Goal: Task Accomplishment & Management: Complete application form

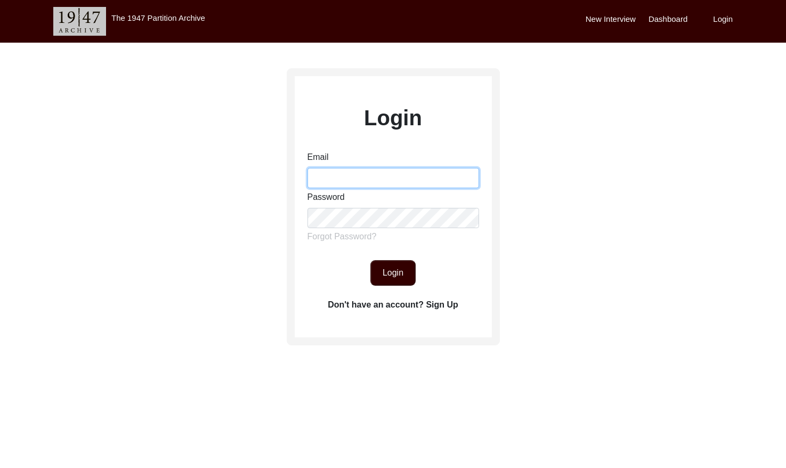
click at [371, 179] on input "Email" at bounding box center [393, 178] width 172 height 20
type input "[EMAIL_ADDRESS][DOMAIN_NAME]"
click at [384, 264] on button "Login" at bounding box center [392, 273] width 45 height 26
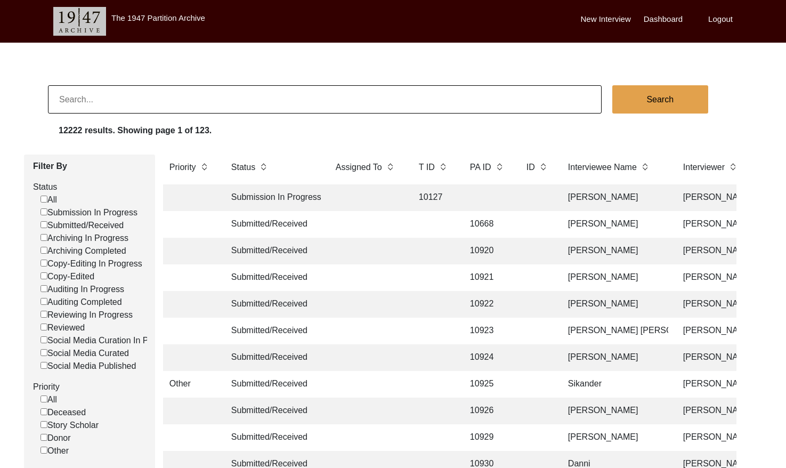
click at [41, 225] on input "Submitted/Received" at bounding box center [43, 224] width 7 height 7
checkbox input "false"
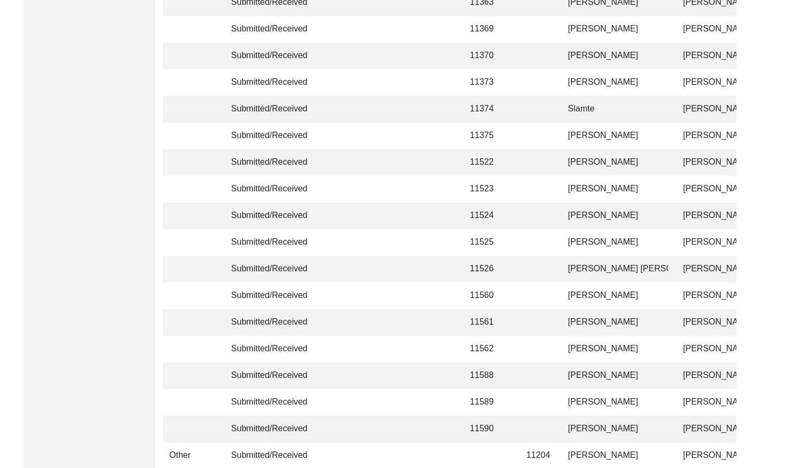
scroll to position [2514, 0]
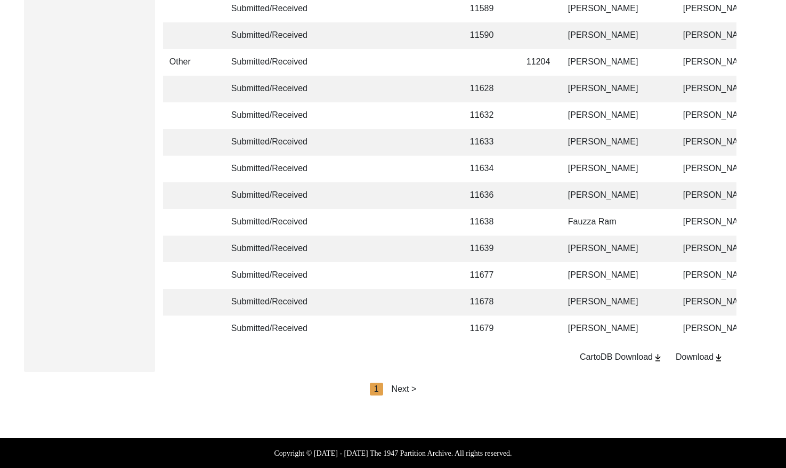
click at [411, 389] on div "Next >" at bounding box center [404, 389] width 25 height 13
click at [421, 385] on div "Next >" at bounding box center [428, 389] width 25 height 13
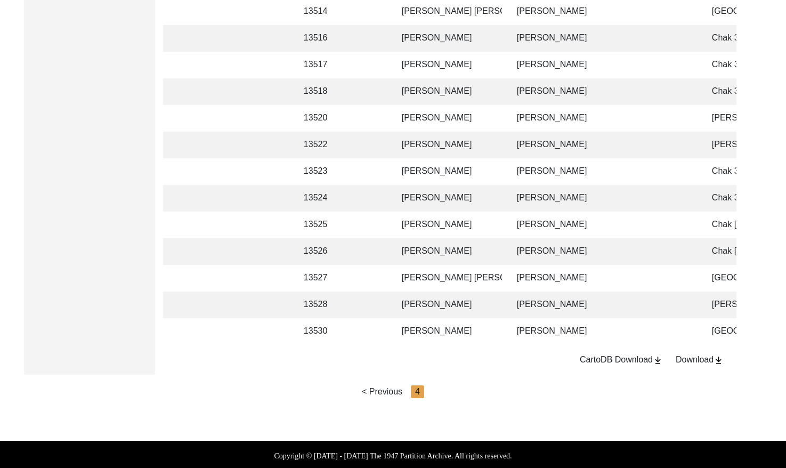
scroll to position [1182, 0]
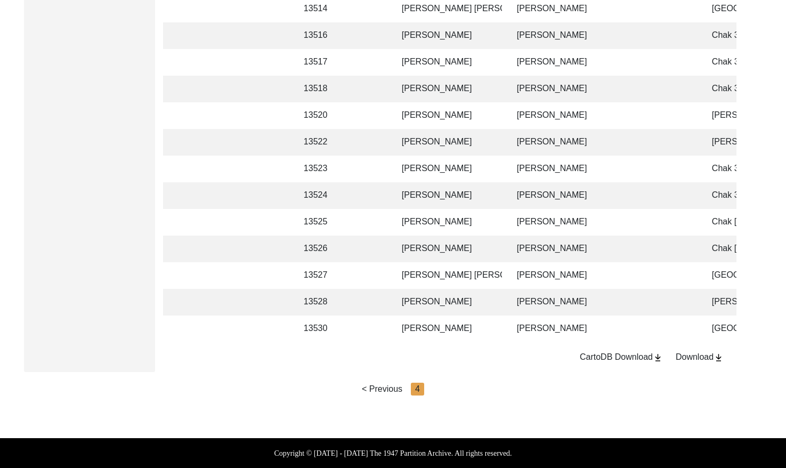
click at [482, 322] on td "[PERSON_NAME]" at bounding box center [448, 328] width 107 height 27
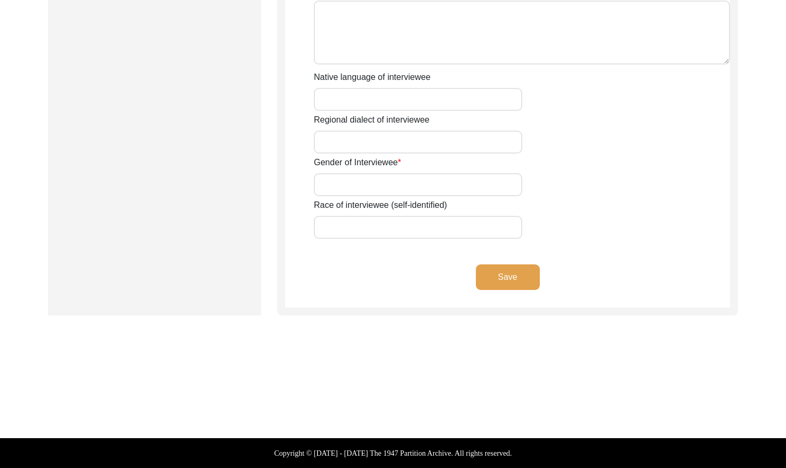
type input "[PERSON_NAME]"
type input "Baghi"
type input "[PERSON_NAME]"
type input "[DATE]"
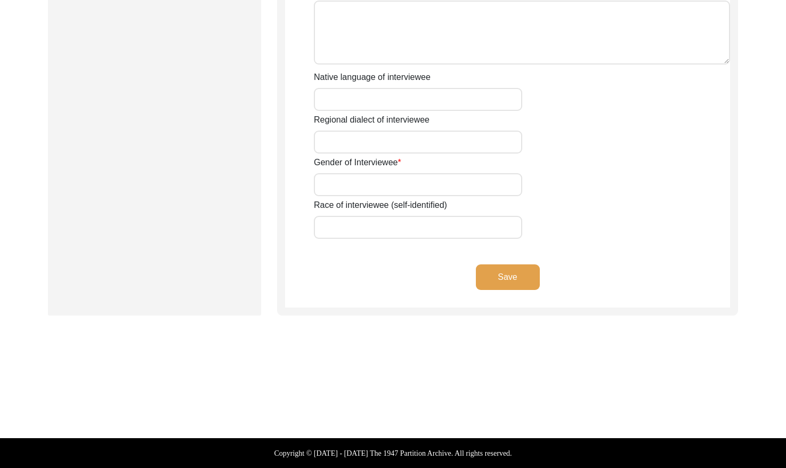
type input "83"
type input "[DEMOGRAPHIC_DATA]"
type input "Poonch Pahadi"
type input "[DEMOGRAPHIC_DATA]"
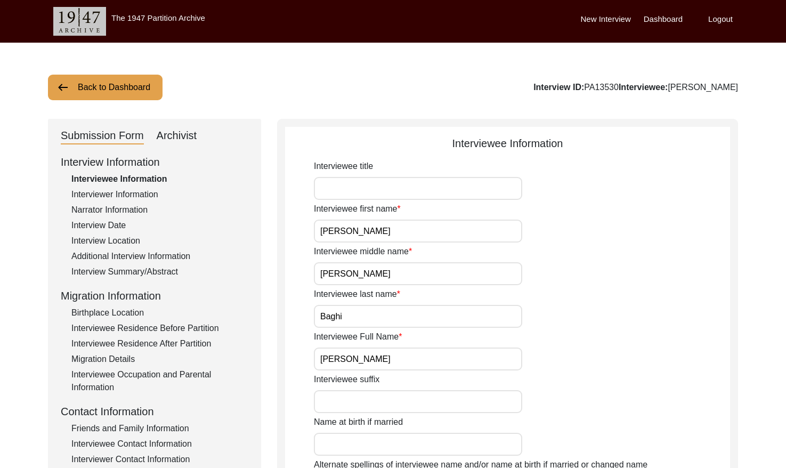
drag, startPoint x: 607, startPoint y: 85, endPoint x: 573, endPoint y: 87, distance: 34.1
click at [573, 87] on div "Interview ID: PA13530 Interviewee: [PERSON_NAME]" at bounding box center [635, 87] width 205 height 13
copy div "PA13530"
click at [577, 87] on div "Interview ID: PA13530 Interviewee: [PERSON_NAME]" at bounding box center [635, 87] width 205 height 13
drag, startPoint x: 575, startPoint y: 87, endPoint x: 609, endPoint y: 84, distance: 34.2
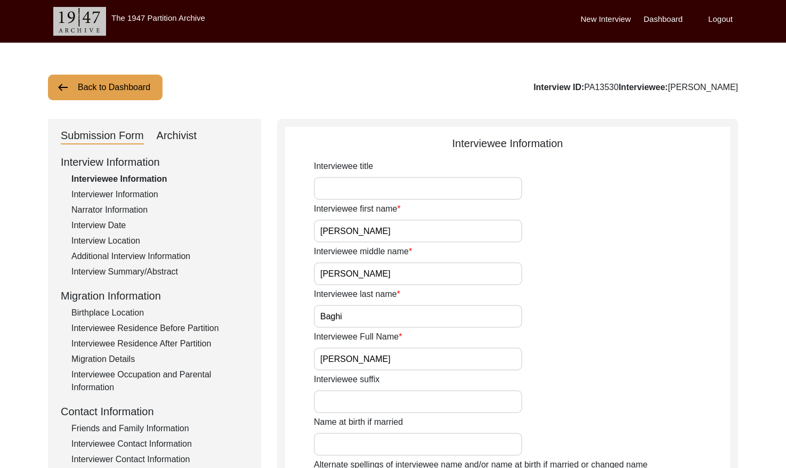
click at [609, 84] on div "Interview ID: PA13530 Interviewee: [PERSON_NAME]" at bounding box center [635, 87] width 205 height 13
copy div "PA13530"
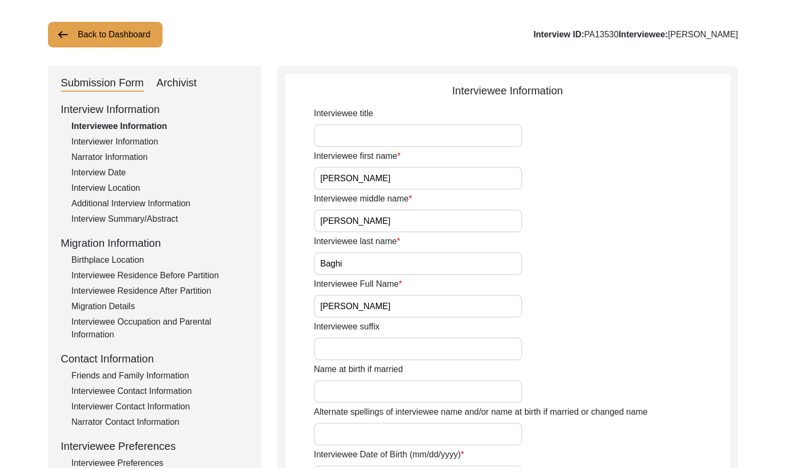
click at [130, 139] on div "Interviewer Information" at bounding box center [159, 141] width 177 height 13
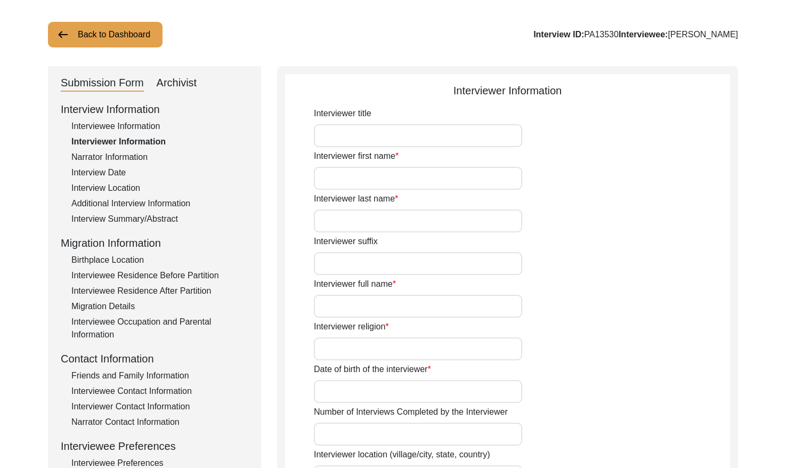
type input "[PERSON_NAME]"
type input "Varma"
type input "[PERSON_NAME]"
type input "[DEMOGRAPHIC_DATA]"
type input "[DATE]"
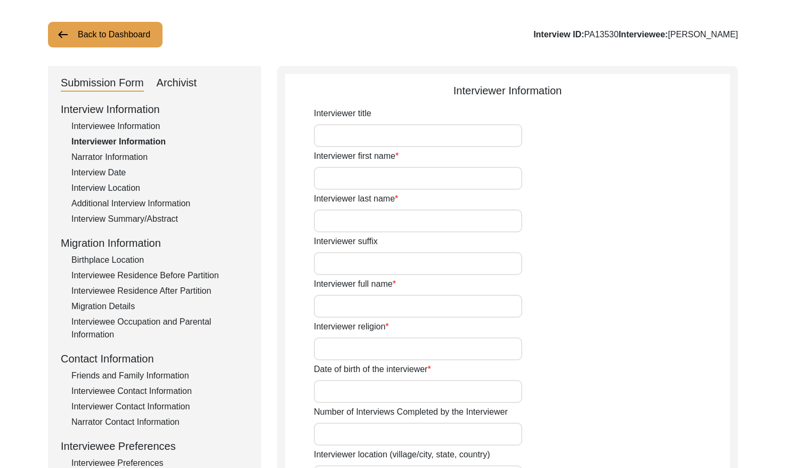
type input "[GEOGRAPHIC_DATA], [GEOGRAPHIC_DATA]"
type input "Impact Associate"
type textarea "L ip d sitame consect adipisci eli seddoeiu temporin utlaboreet dolor magnaali …"
type input "Hindi"
type textarea "My friend's grandfather"
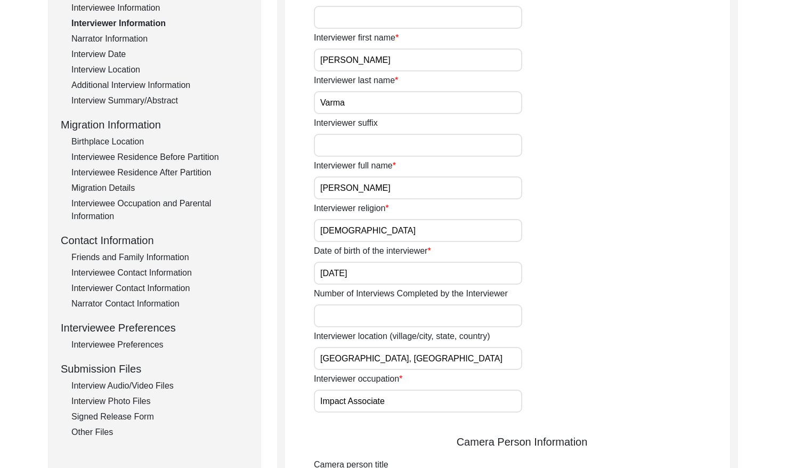
scroll to position [75, 0]
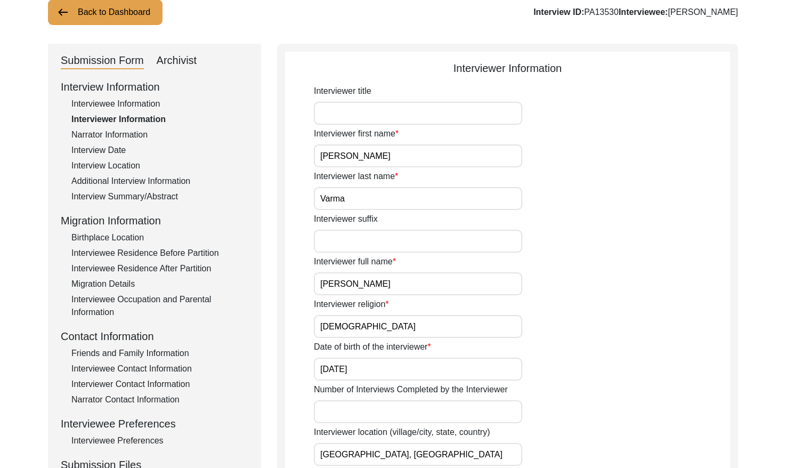
click at [124, 131] on div "Narrator Information" at bounding box center [159, 134] width 177 height 13
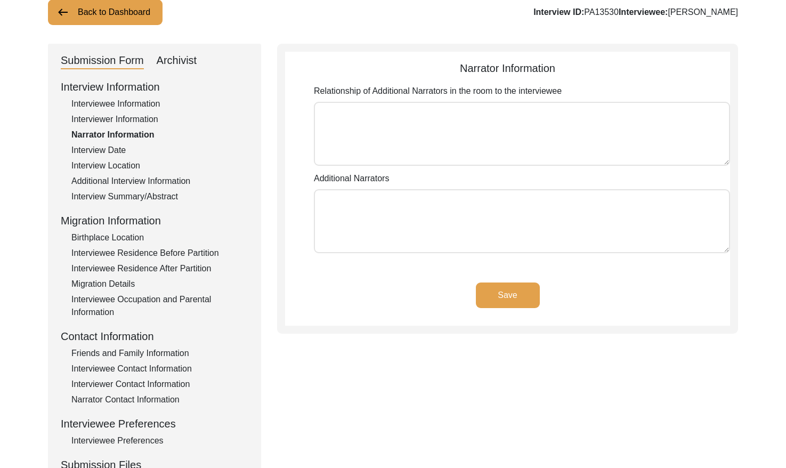
click at [108, 151] on div "Interview Date" at bounding box center [159, 150] width 177 height 13
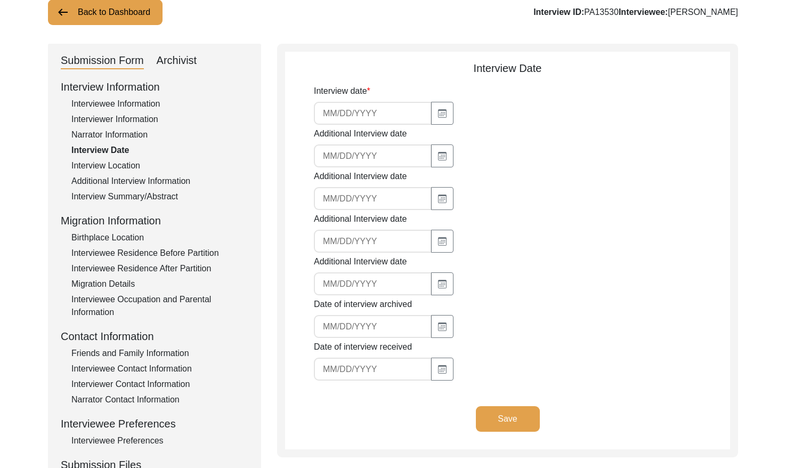
type input "[DATE]"
click at [116, 162] on div "Interview Location" at bounding box center [159, 165] width 177 height 13
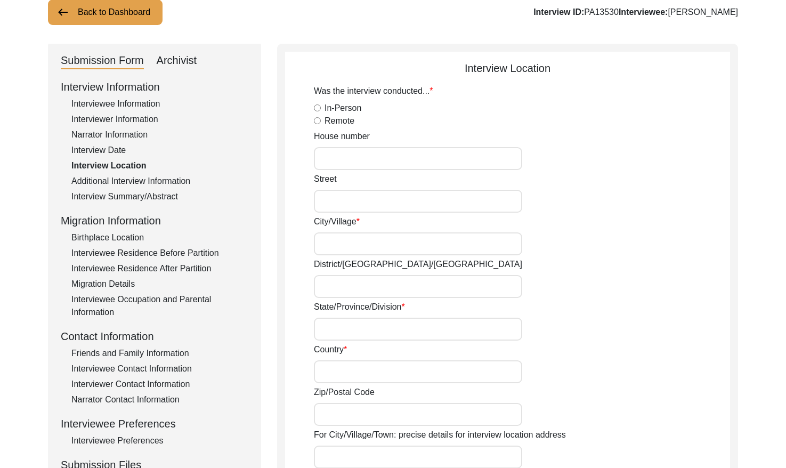
radio input "true"
type input "Remotw"
type input "Remote"
type input "[GEOGRAPHIC_DATA]"
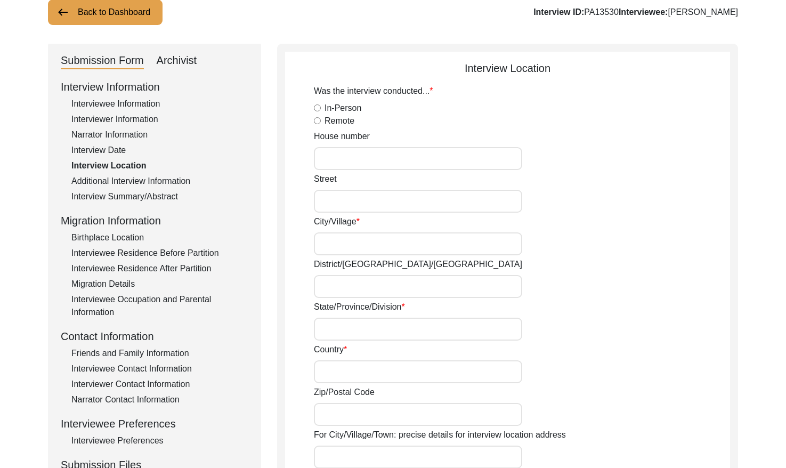
type input "Remote"
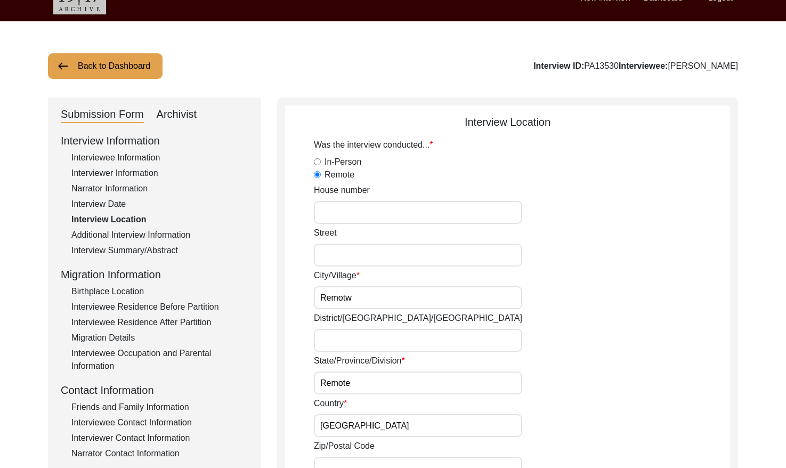
scroll to position [0, 0]
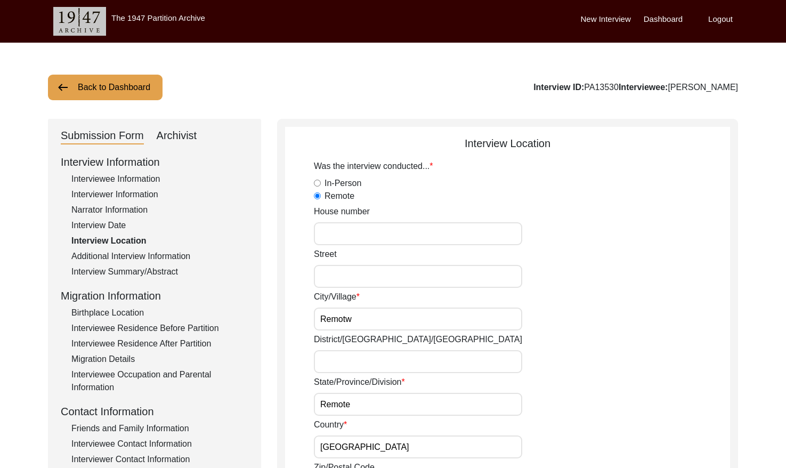
click at [98, 178] on div "Interviewee Information" at bounding box center [159, 179] width 177 height 13
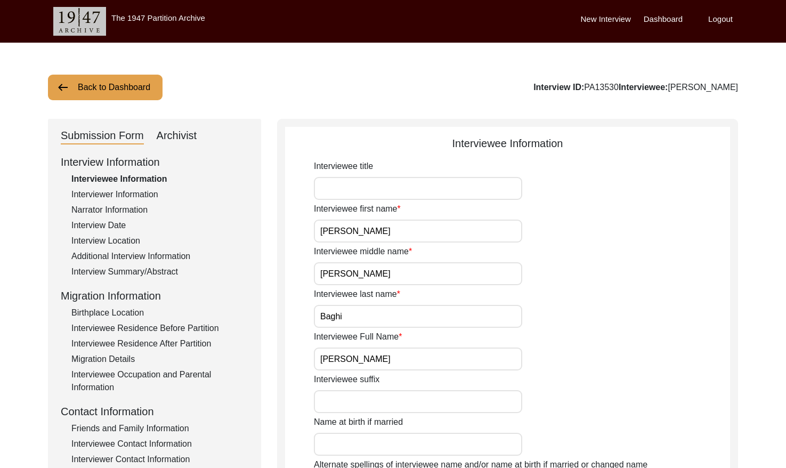
click at [125, 197] on div "Interviewer Information" at bounding box center [159, 194] width 177 height 13
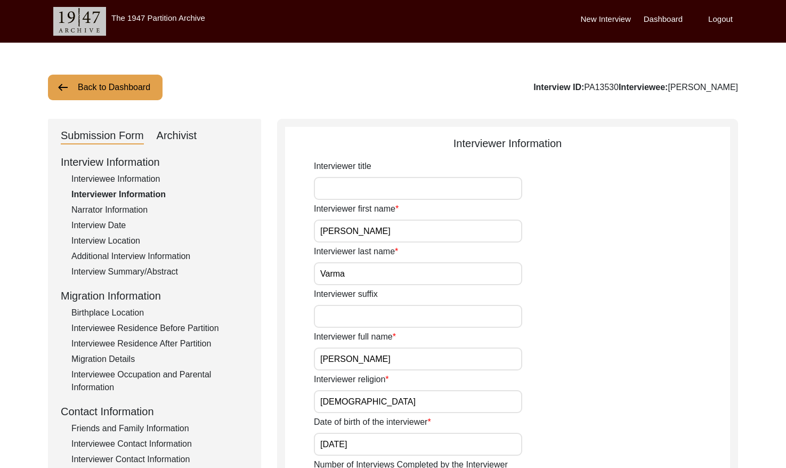
click at [107, 240] on div "Interview Location" at bounding box center [159, 240] width 177 height 13
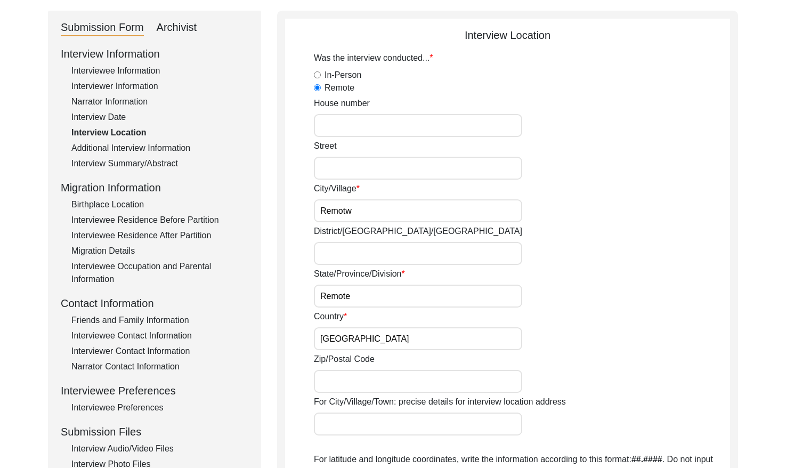
scroll to position [80, 0]
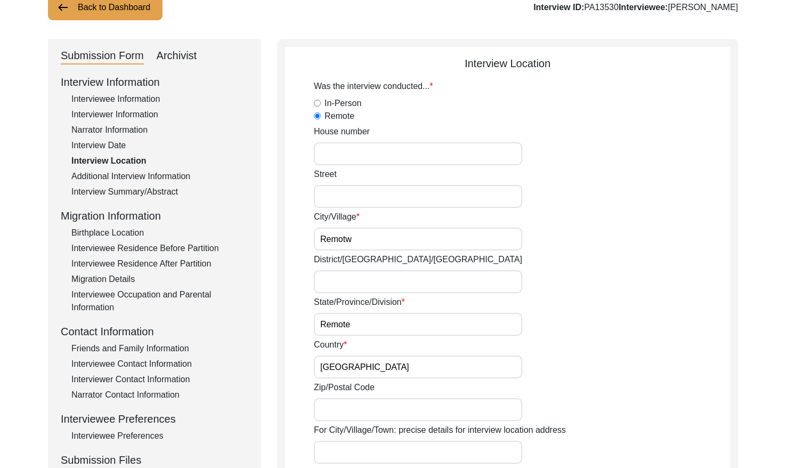
click at [136, 175] on div "Additional Interview Information" at bounding box center [159, 176] width 177 height 13
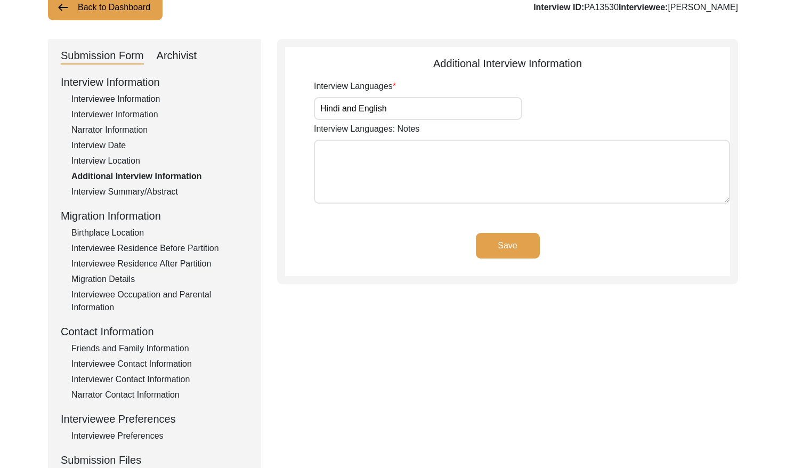
click at [133, 191] on div "Interview Summary/Abstract" at bounding box center [159, 191] width 177 height 13
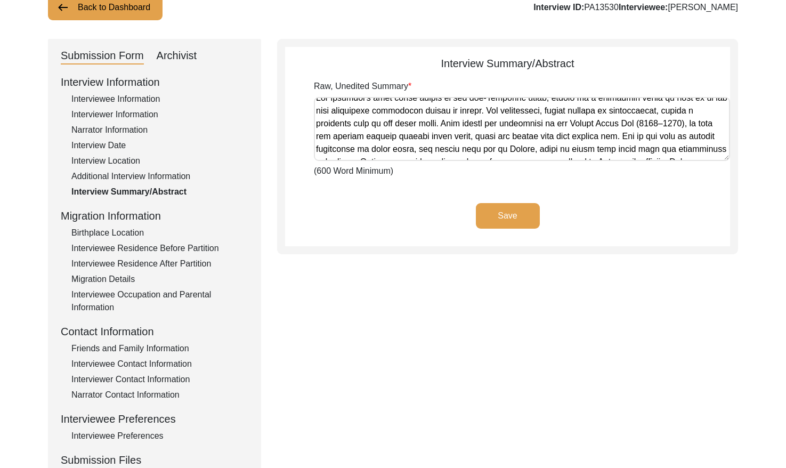
scroll to position [0, 0]
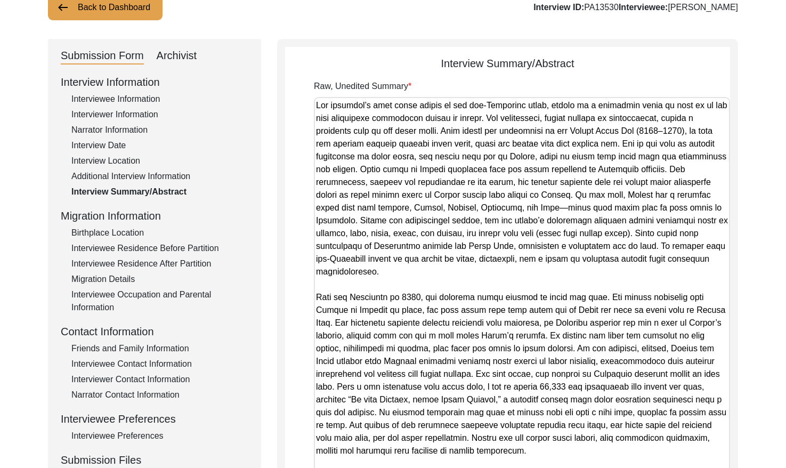
drag, startPoint x: 723, startPoint y: 158, endPoint x: 722, endPoint y: 498, distance: 340.5
click at [722, 467] on html "The 1947 Partition Archive New Interview Dashboard Logout Back to Dashboard Int…" at bounding box center [393, 333] width 786 height 827
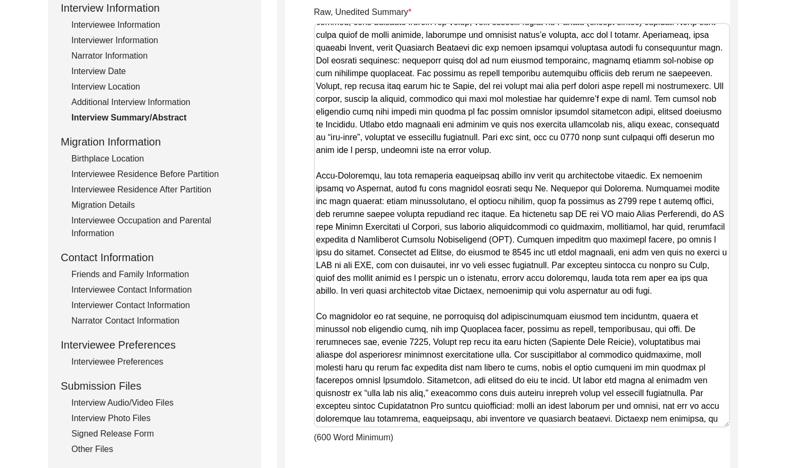
scroll to position [155, 0]
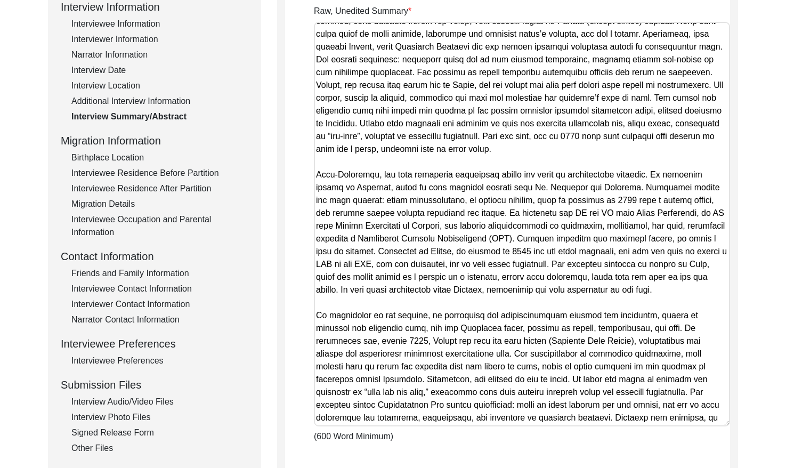
click at [119, 158] on div "Birthplace Location" at bounding box center [159, 157] width 177 height 13
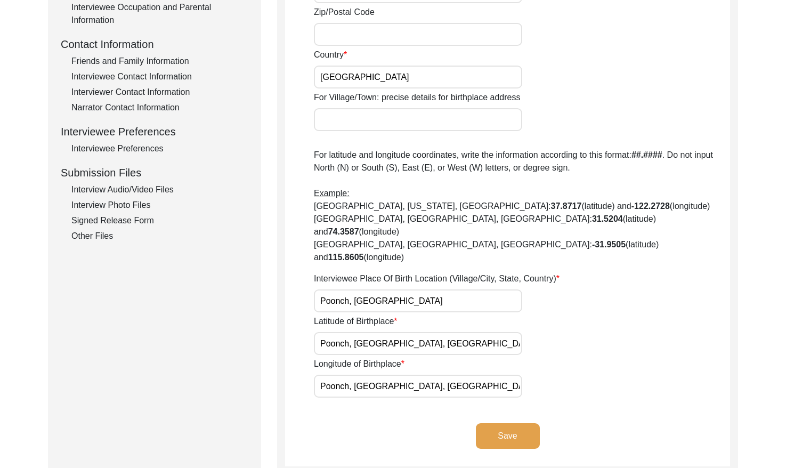
scroll to position [370, 0]
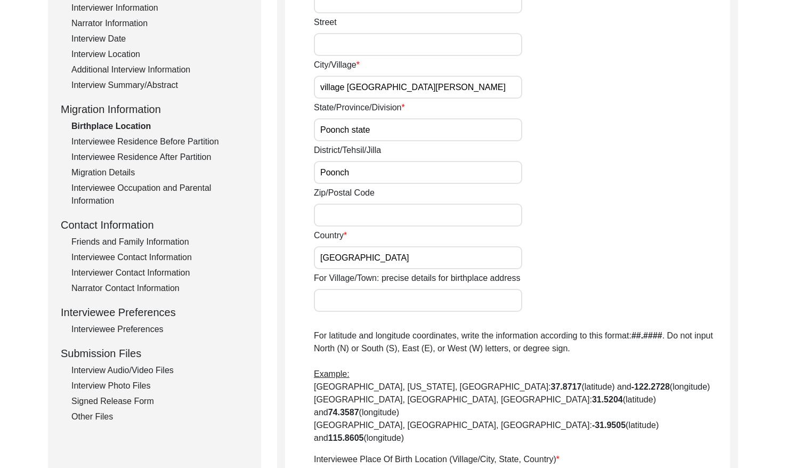
click at [177, 141] on div "Interviewee Residence Before Partition" at bounding box center [159, 141] width 177 height 13
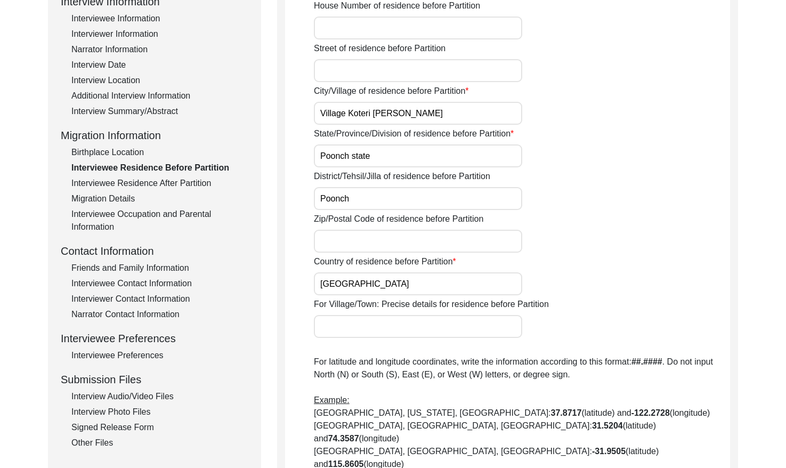
scroll to position [163, 0]
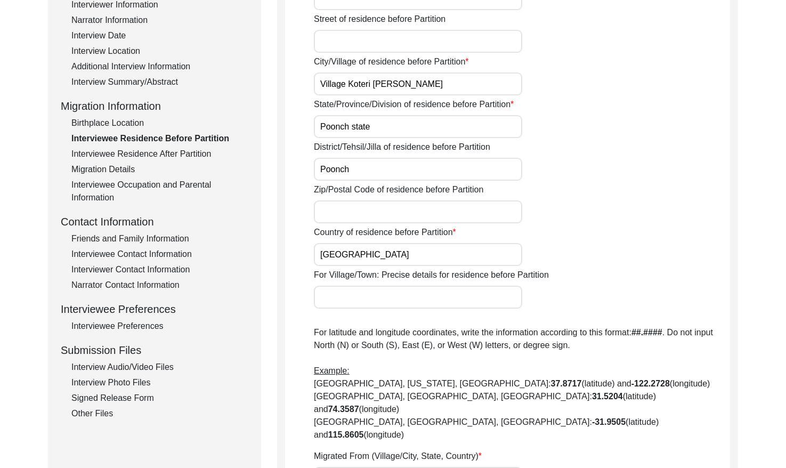
click at [178, 156] on div "Interviewee Residence After Partition" at bounding box center [159, 154] width 177 height 13
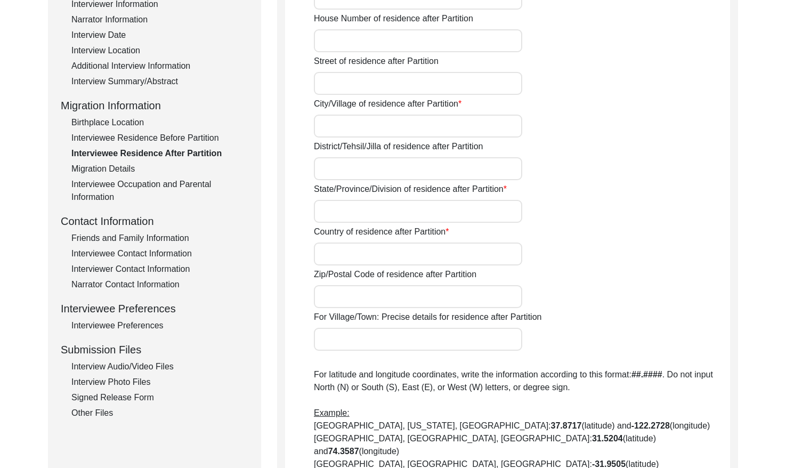
type input "Yes"
type input "Araspura"
type input "[GEOGRAPHIC_DATA]"
type input "R S Pura"
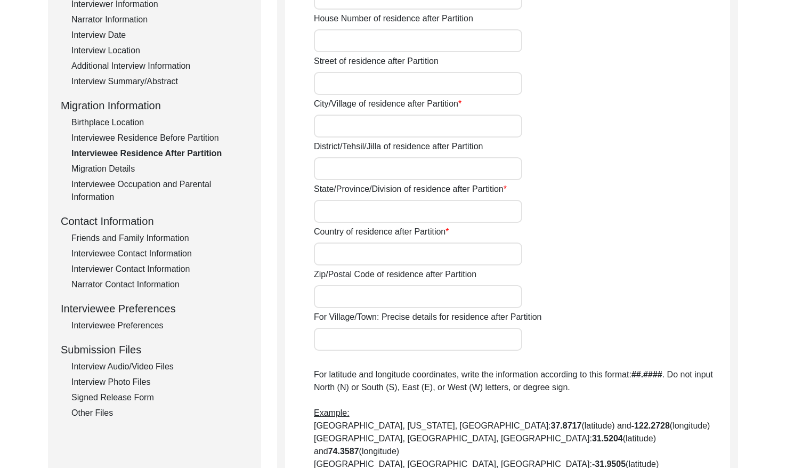
type input "32.6055"
type input "74.7317"
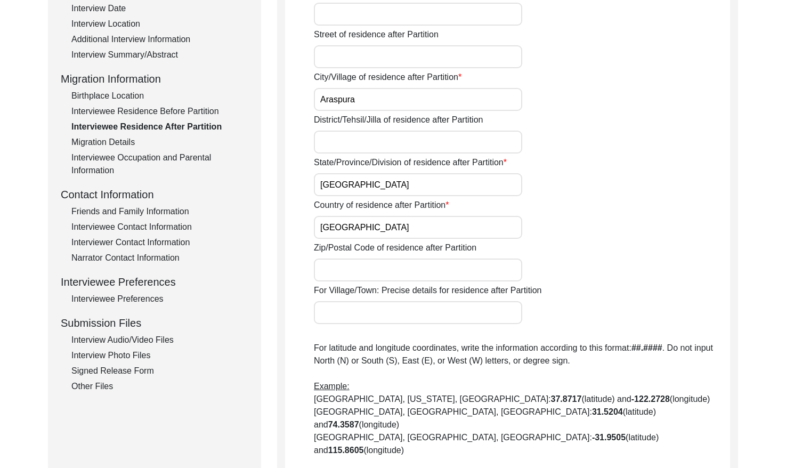
click at [109, 143] on div "Migration Details" at bounding box center [159, 142] width 177 height 13
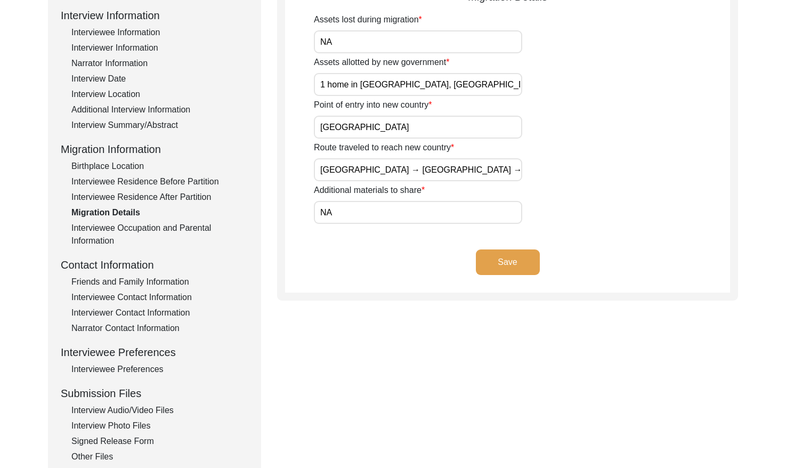
scroll to position [148, 0]
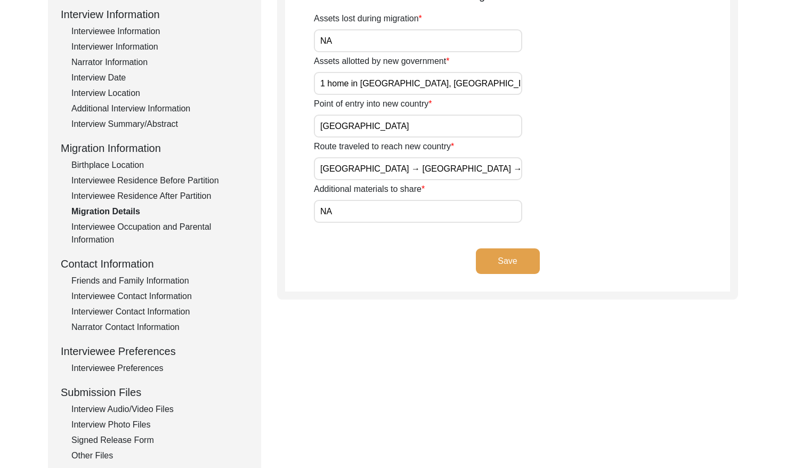
click at [128, 225] on div "Interviewee Occupation and Parental Information" at bounding box center [159, 234] width 177 height 26
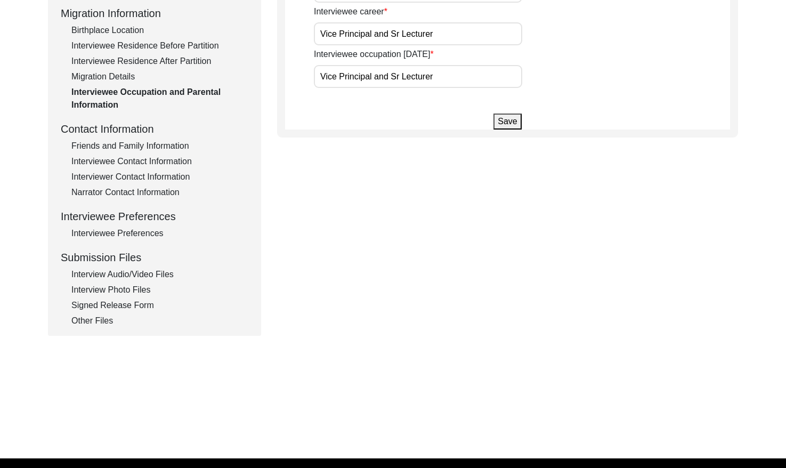
click at [165, 144] on div "Friends and Family Information" at bounding box center [159, 146] width 177 height 13
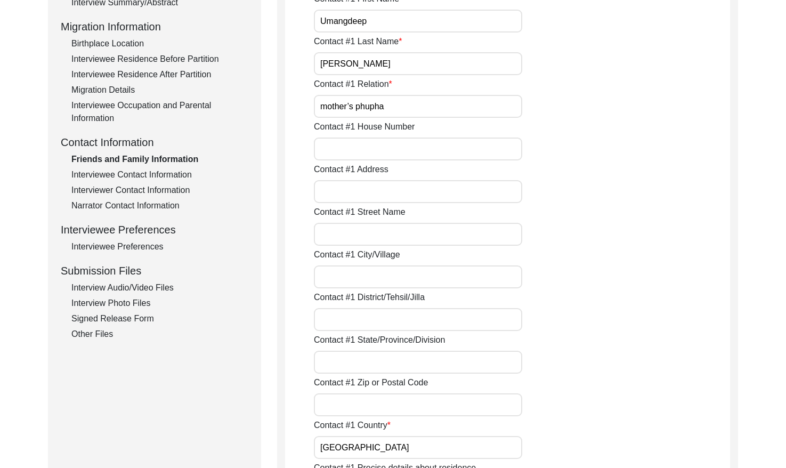
click at [137, 107] on div "Interviewee Occupation and Parental Information" at bounding box center [159, 112] width 177 height 26
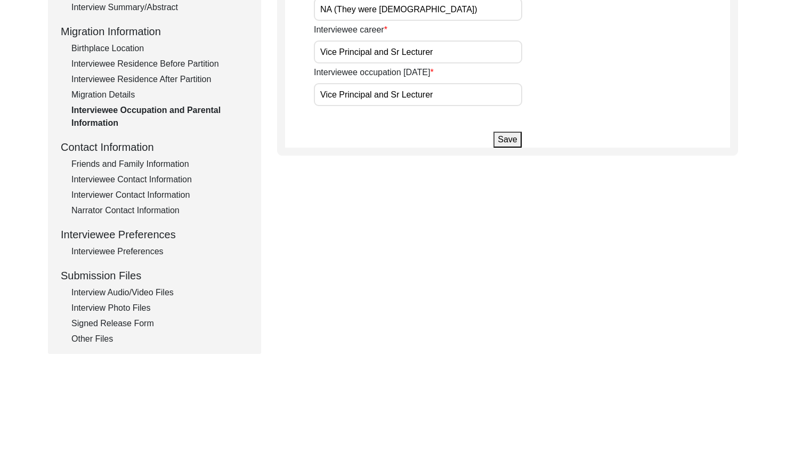
click at [170, 160] on div "Friends and Family Information" at bounding box center [159, 164] width 177 height 13
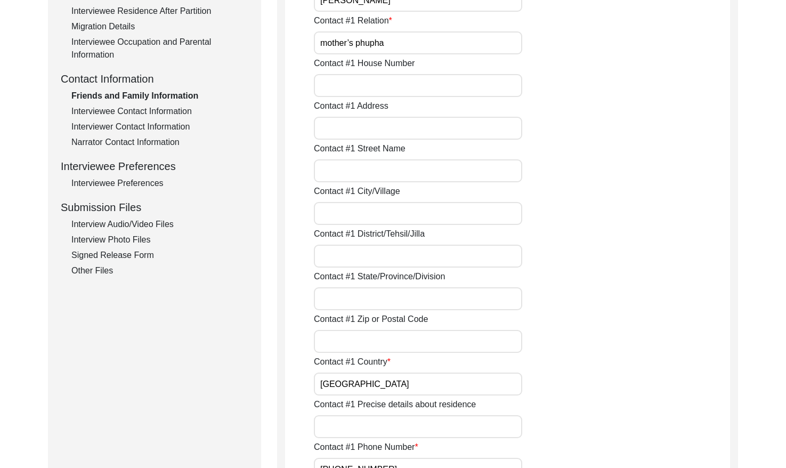
drag, startPoint x: 171, startPoint y: 110, endPoint x: 205, endPoint y: 113, distance: 34.2
click at [171, 110] on div "Interviewee Contact Information" at bounding box center [159, 111] width 177 height 13
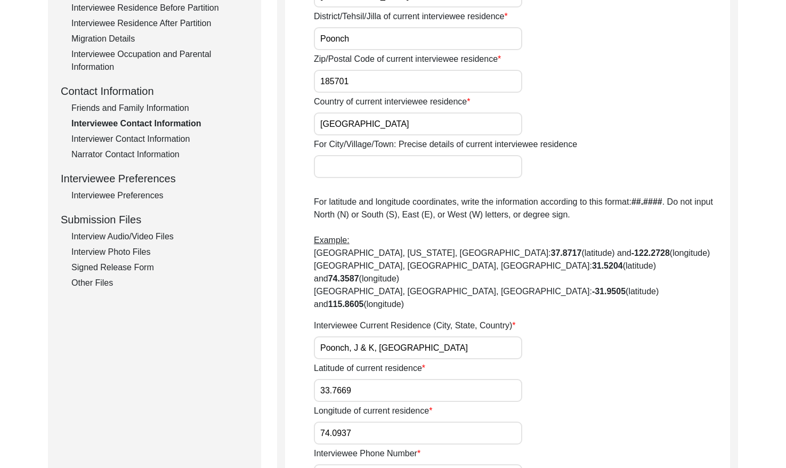
scroll to position [353, 0]
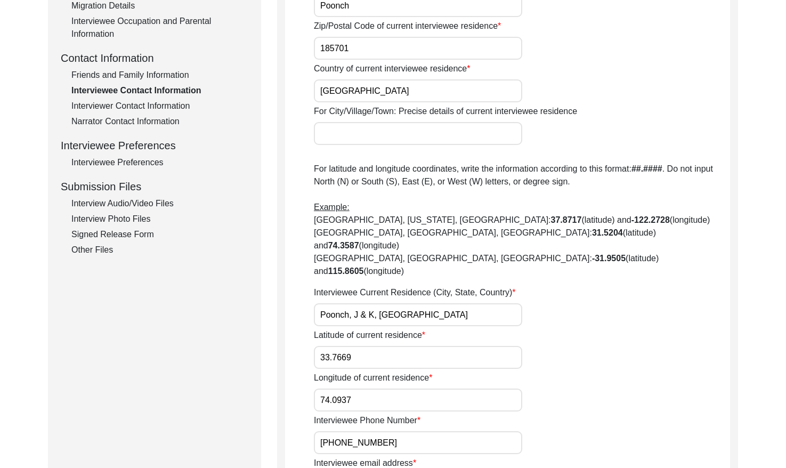
click at [167, 101] on div "Interviewer Contact Information" at bounding box center [159, 106] width 177 height 13
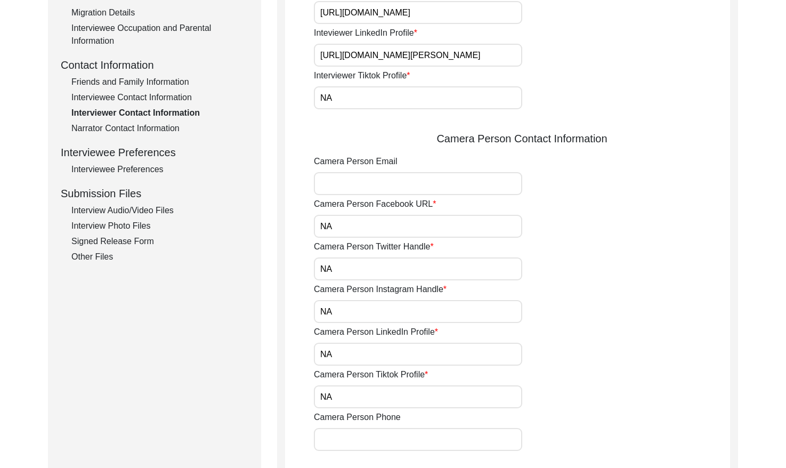
drag, startPoint x: 139, startPoint y: 125, endPoint x: 163, endPoint y: 125, distance: 24.0
click at [139, 125] on div "Narrator Contact Information" at bounding box center [159, 128] width 177 height 13
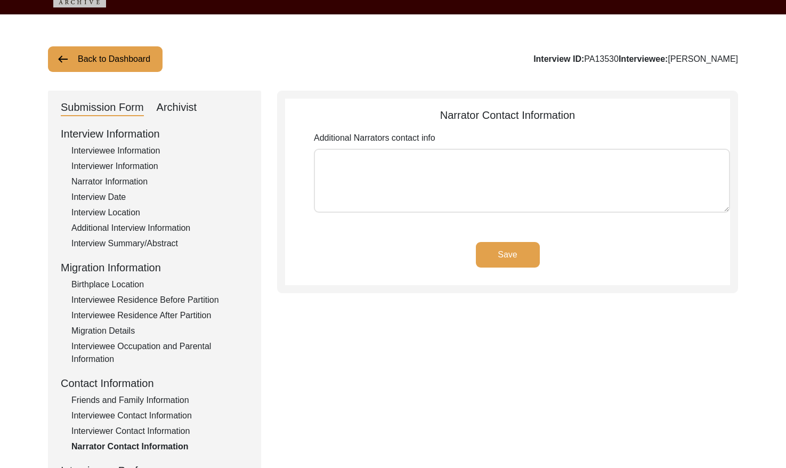
scroll to position [273, 0]
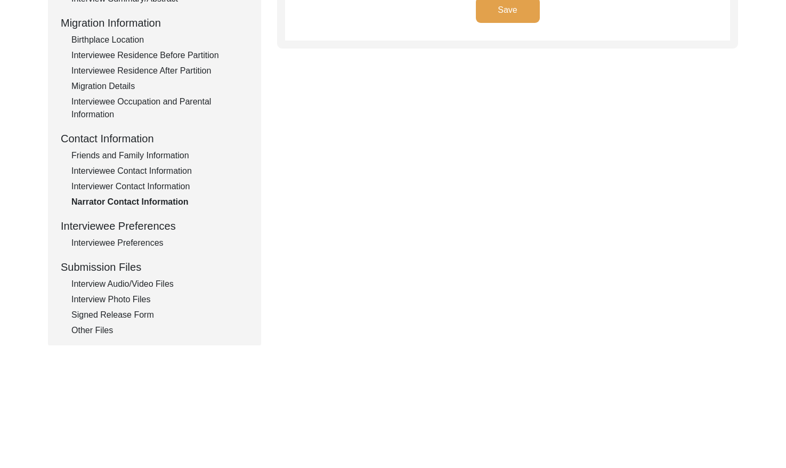
click at [145, 245] on div "Interviewee Preferences" at bounding box center [159, 243] width 177 height 13
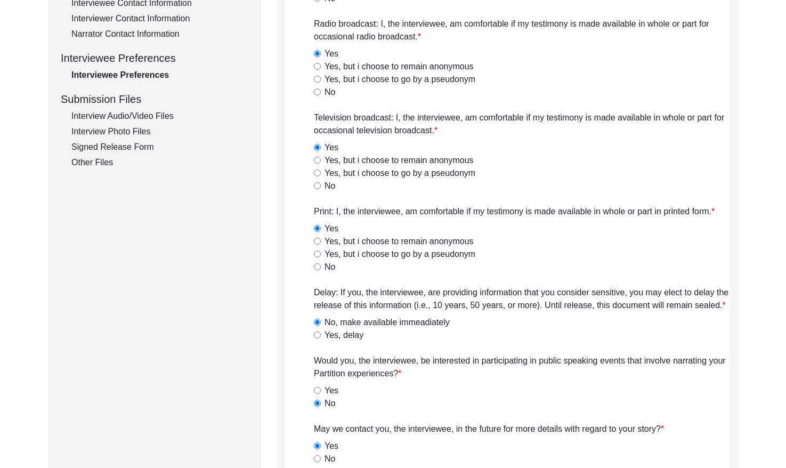
drag, startPoint x: 149, startPoint y: 112, endPoint x: 183, endPoint y: 114, distance: 33.6
click at [149, 112] on div "Interview Audio/Video Files" at bounding box center [159, 116] width 177 height 13
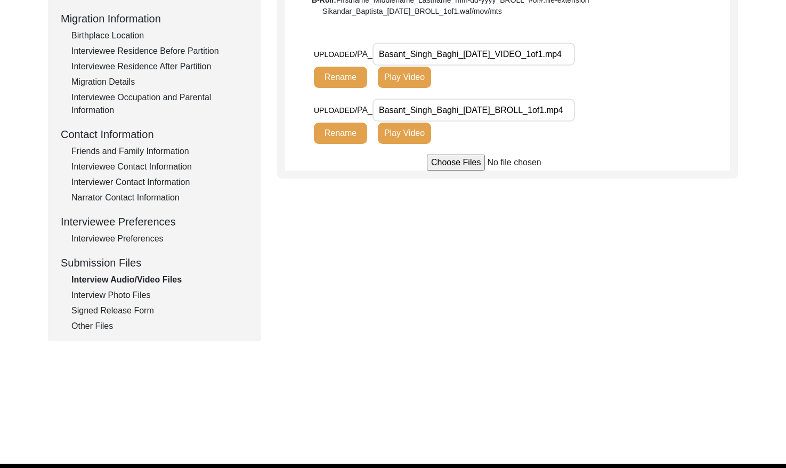
scroll to position [303, 0]
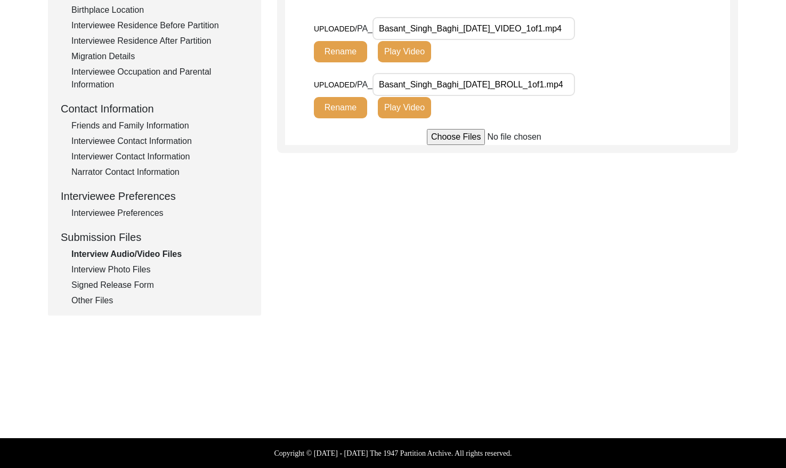
drag, startPoint x: 118, startPoint y: 270, endPoint x: 125, endPoint y: 265, distance: 8.1
click at [118, 269] on div "Interview Photo Files" at bounding box center [159, 269] width 177 height 13
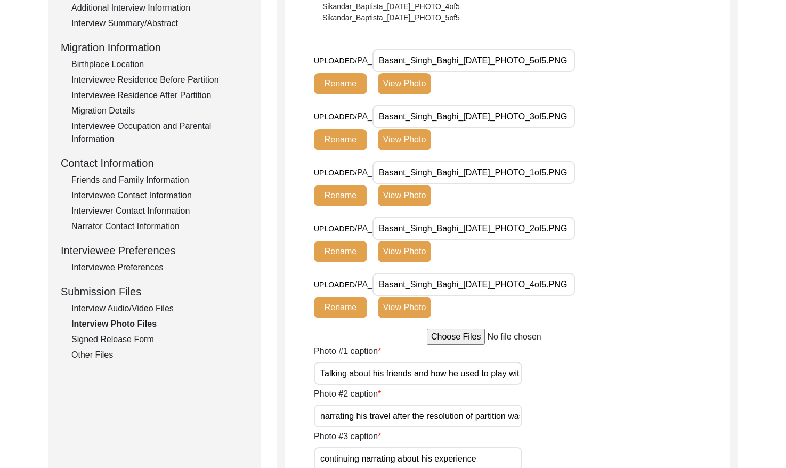
scroll to position [0, 11]
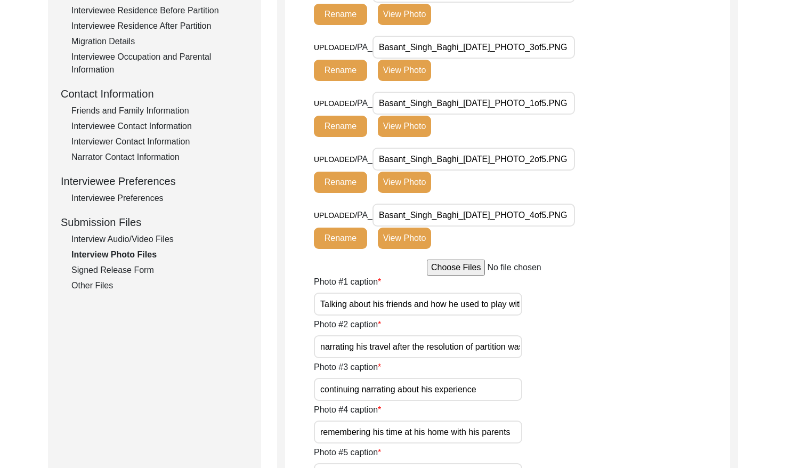
click at [77, 269] on div "Signed Release Form" at bounding box center [159, 270] width 177 height 13
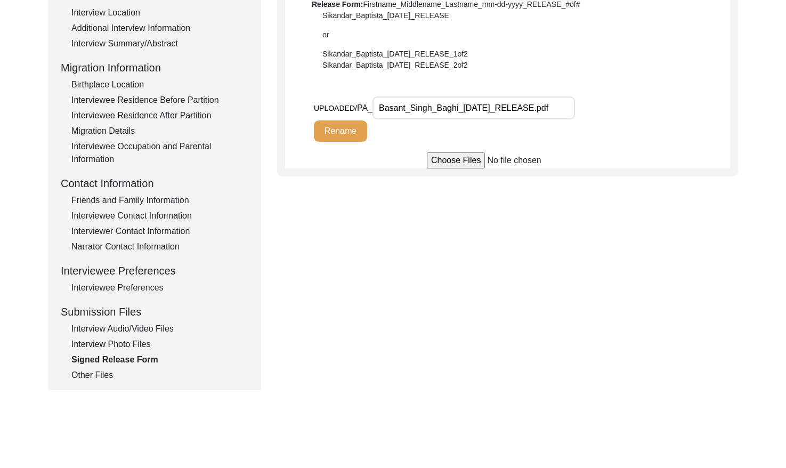
scroll to position [213, 0]
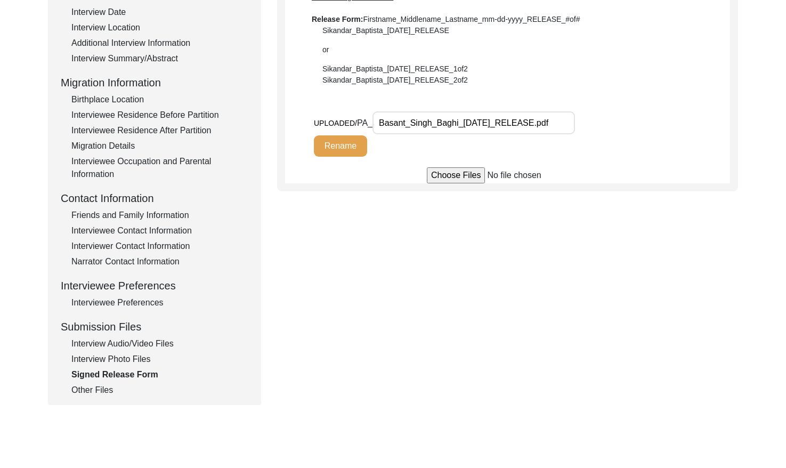
click at [102, 388] on div "Other Files" at bounding box center [159, 390] width 177 height 13
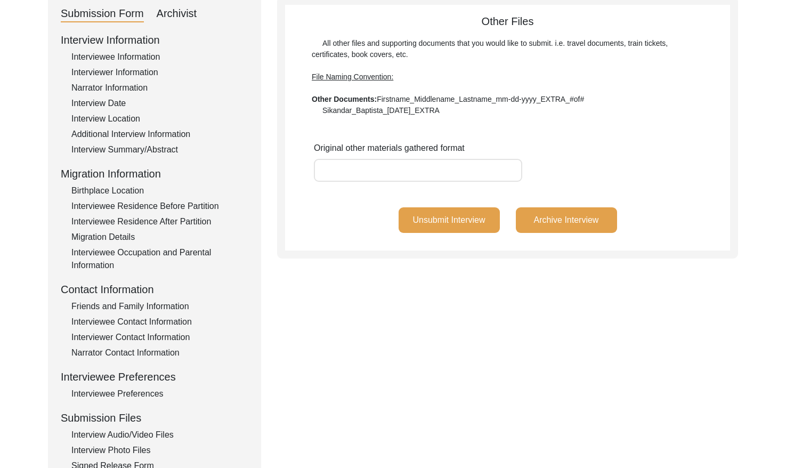
scroll to position [63, 0]
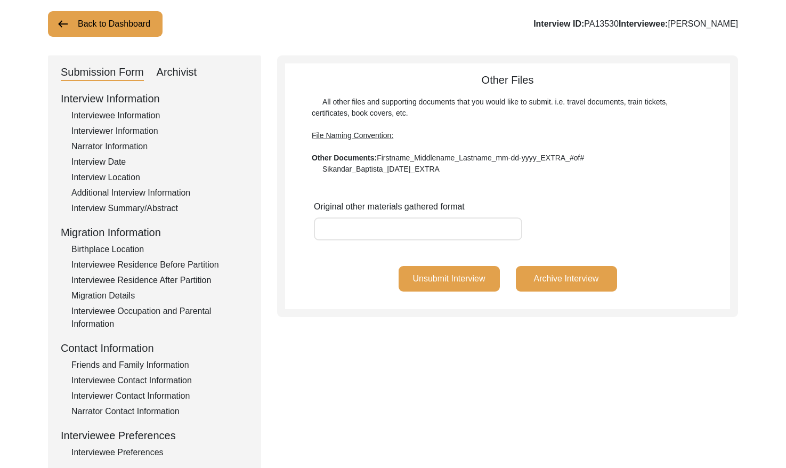
click at [87, 27] on button "Back to Dashboard" at bounding box center [105, 24] width 115 height 26
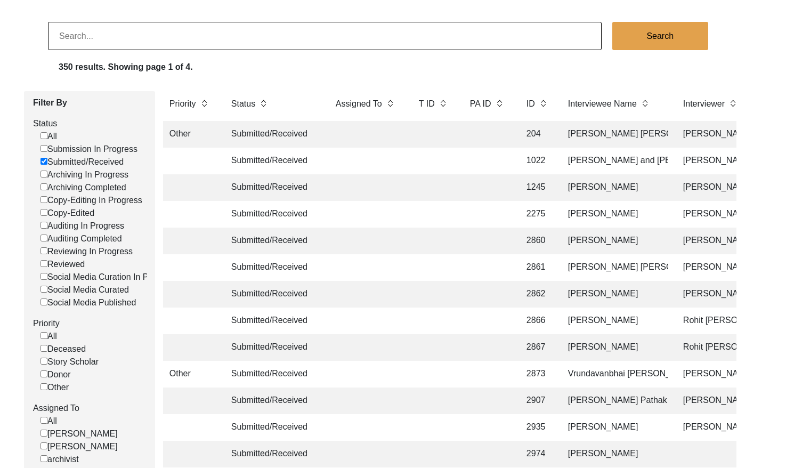
click at [98, 38] on input at bounding box center [325, 36] width 554 height 28
paste input "PA13280"
type input "13280"
checkbox input "false"
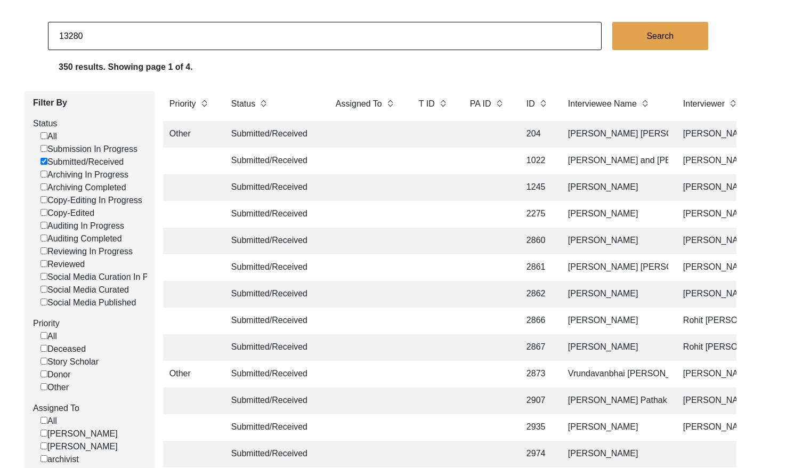
checkbox input "false"
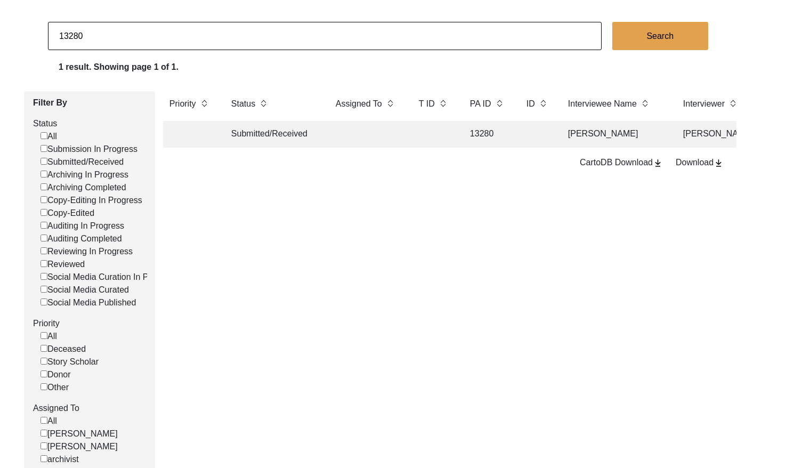
click at [473, 136] on td "13280" at bounding box center [488, 134] width 48 height 27
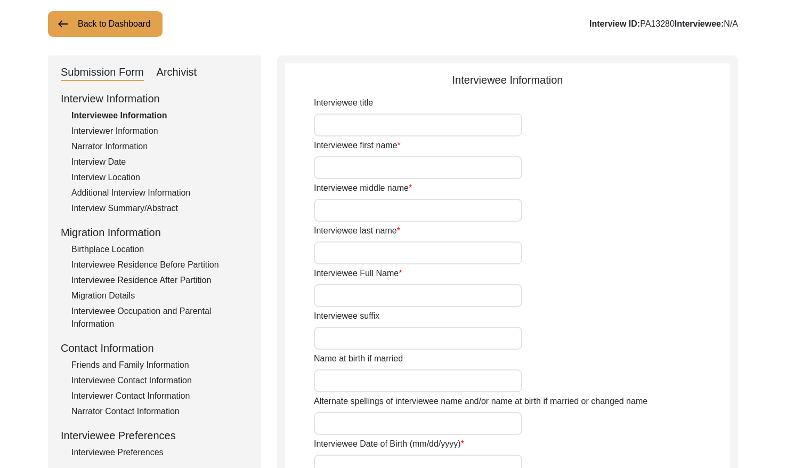
type input "[PERSON_NAME]"
type input "Acharya"
type input "[PERSON_NAME]"
type input "[DATE]"
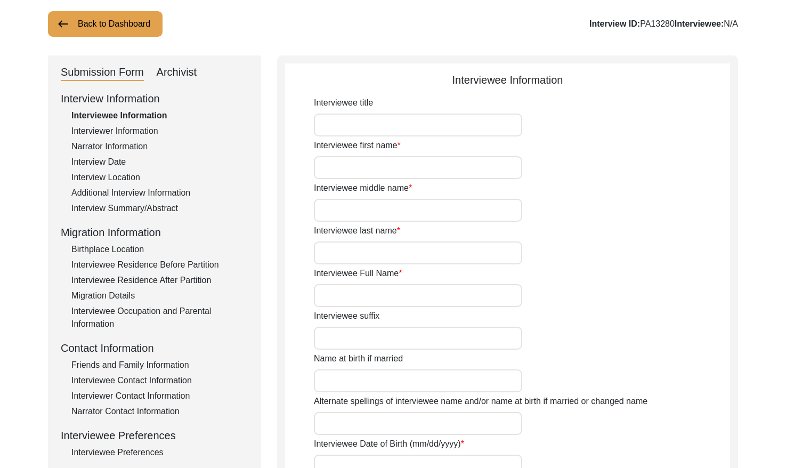
type input "84"
type input "[DEMOGRAPHIC_DATA]"
type input "Bengali"
type input "[DEMOGRAPHIC_DATA]"
type input "Bengali"
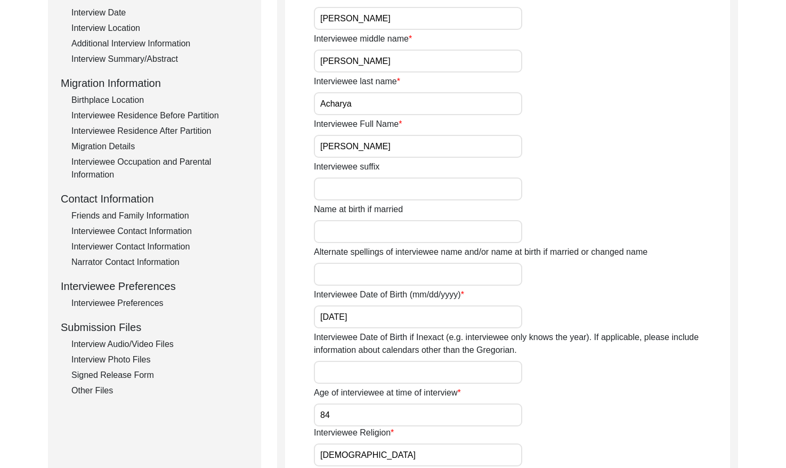
scroll to position [262, 0]
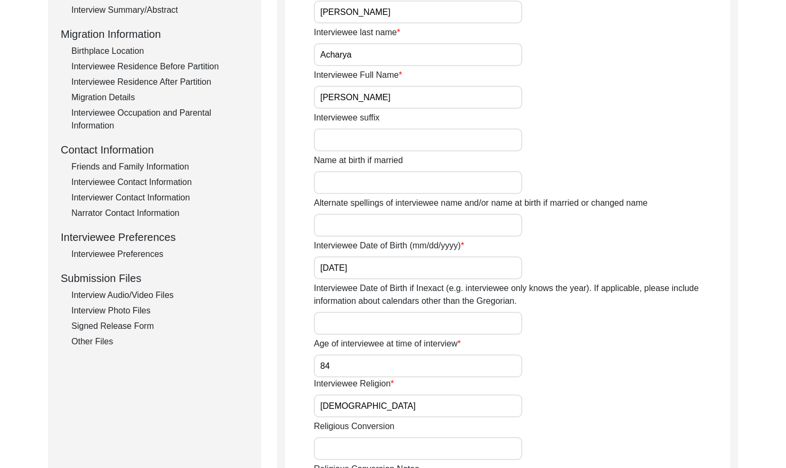
click at [407, 94] on input "[PERSON_NAME]" at bounding box center [418, 97] width 208 height 23
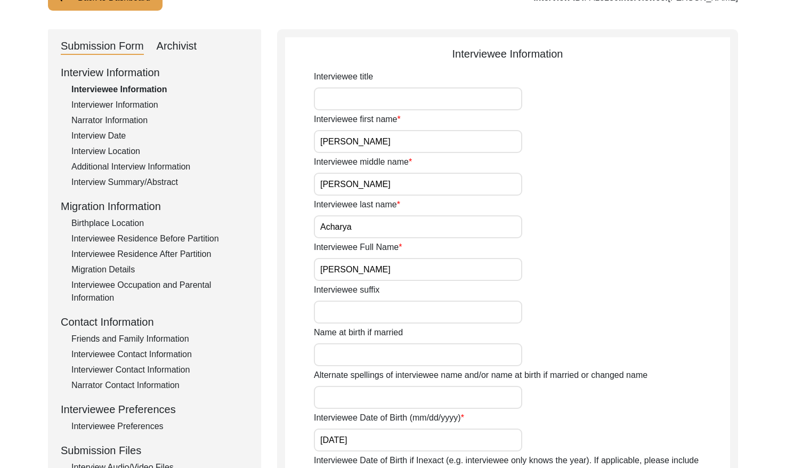
scroll to position [44, 0]
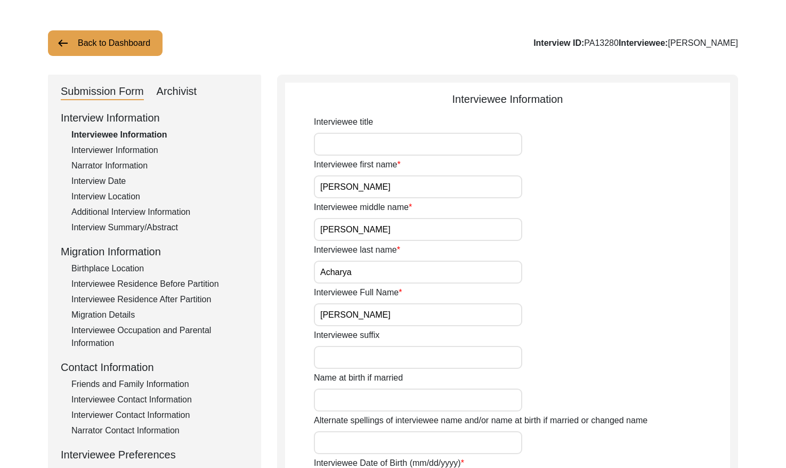
click at [112, 178] on div "Interview Date" at bounding box center [159, 181] width 177 height 13
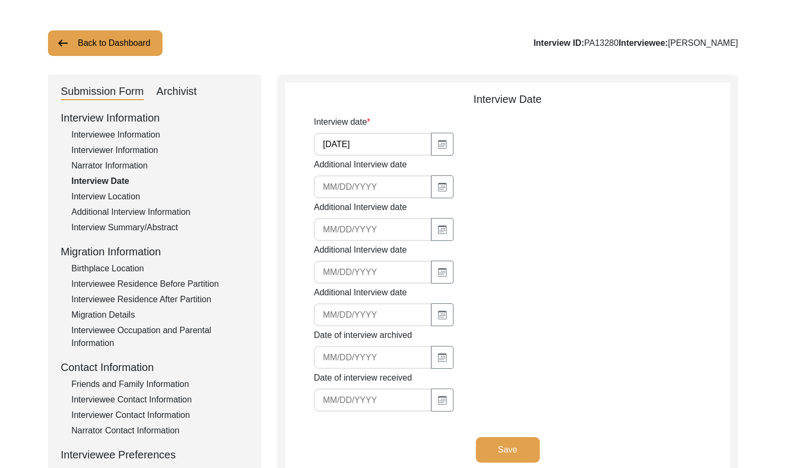
click at [387, 144] on input "[DATE]" at bounding box center [373, 144] width 118 height 23
click at [102, 129] on div "Interviewee Information" at bounding box center [159, 134] width 177 height 13
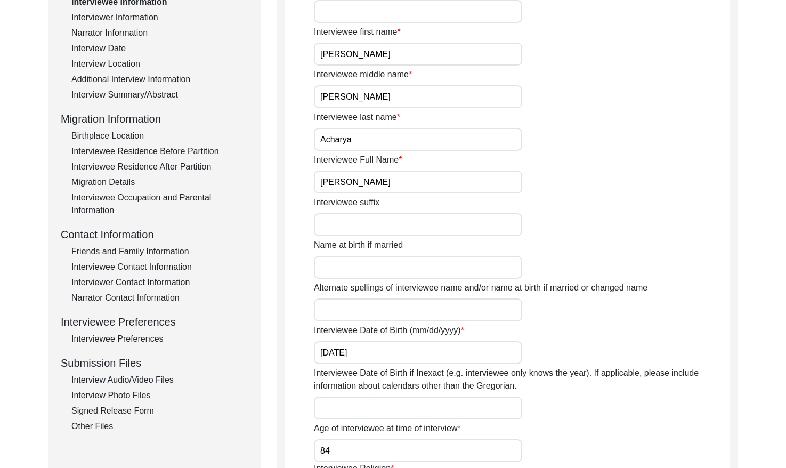
scroll to position [169, 0]
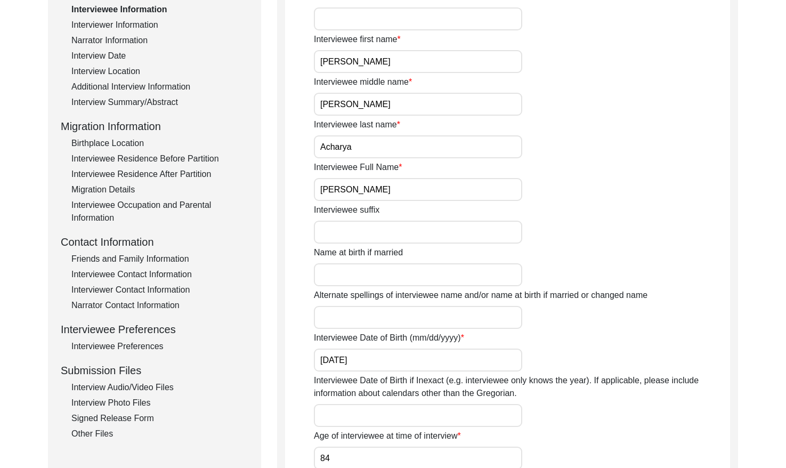
drag, startPoint x: 129, startPoint y: 99, endPoint x: 180, endPoint y: 93, distance: 51.0
click at [129, 99] on div "Interview Summary/Abstract" at bounding box center [159, 102] width 177 height 13
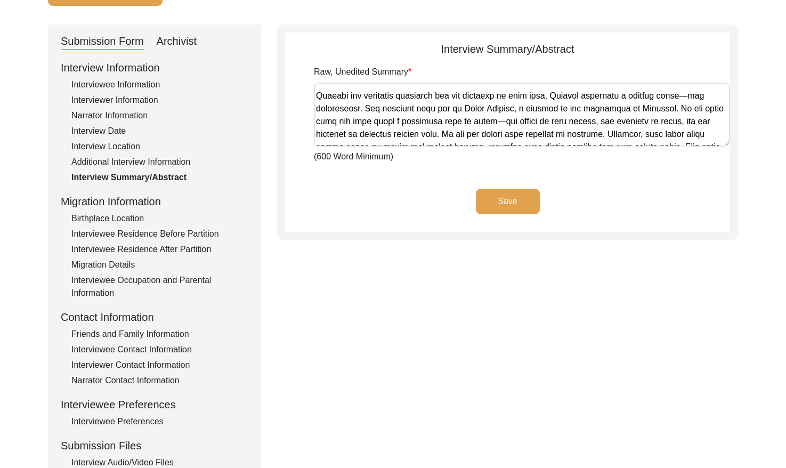
scroll to position [605, 0]
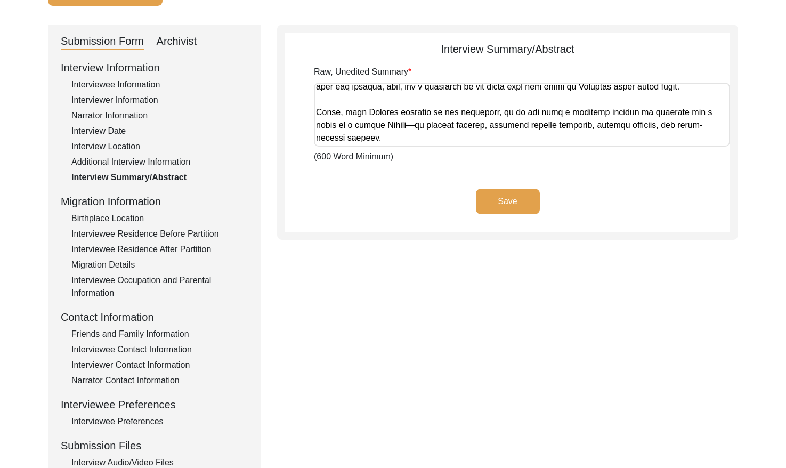
drag, startPoint x: 316, startPoint y: 91, endPoint x: 700, endPoint y: 152, distance: 388.6
click at [697, 155] on div "Raw, Unedited Summary (600 Word Minimum)" at bounding box center [522, 115] width 416 height 98
